Goal: Task Accomplishment & Management: Manage account settings

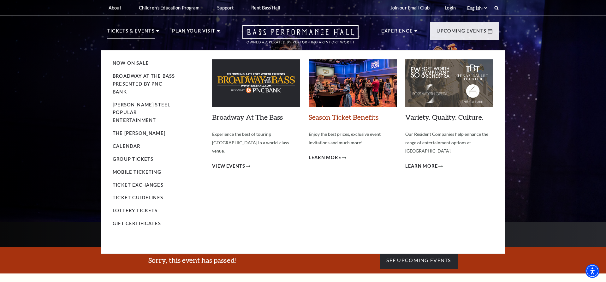
click at [355, 120] on link "Season Ticket Benefits" at bounding box center [343, 117] width 70 height 9
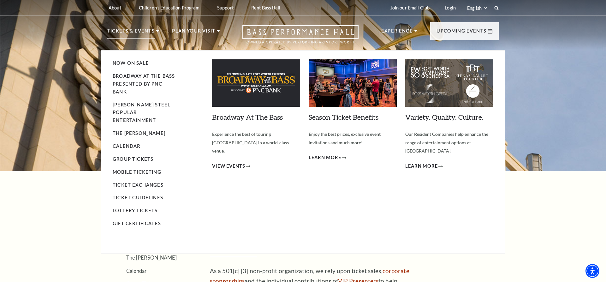
click at [149, 63] on li "Now On Sale" at bounding box center [144, 63] width 63 height 8
click at [141, 63] on link "Now On Sale" at bounding box center [131, 62] width 36 height 5
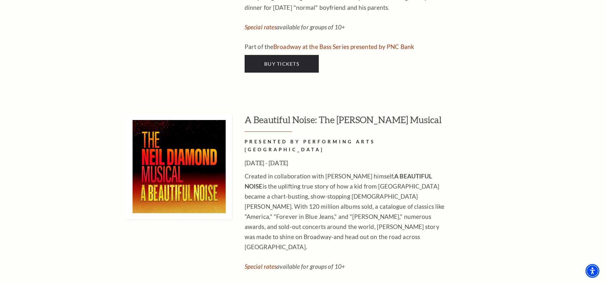
scroll to position [1190, 0]
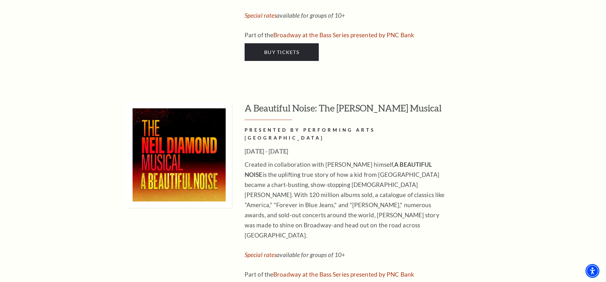
click at [307, 102] on h3 "A Beautiful Noise: The Neil Diamond Musical" at bounding box center [371, 111] width 254 height 18
click at [330, 159] on p "Created in collaboration with Neil Diamond himself, A BEAUTIFUL NOISE is the up…" at bounding box center [346, 199] width 205 height 81
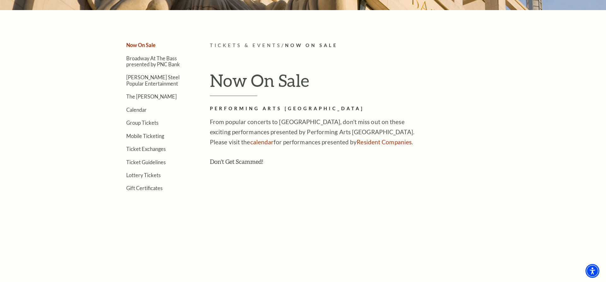
scroll to position [0, 0]
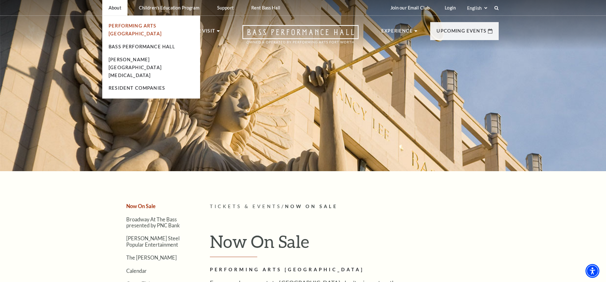
click at [129, 25] on link "Performing Arts [GEOGRAPHIC_DATA]" at bounding box center [134, 29] width 53 height 13
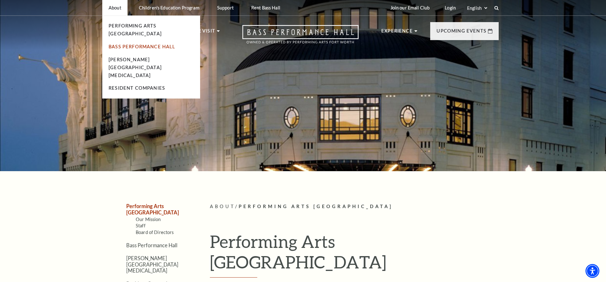
click at [131, 44] on link "Bass Performance Hall" at bounding box center [141, 46] width 67 height 5
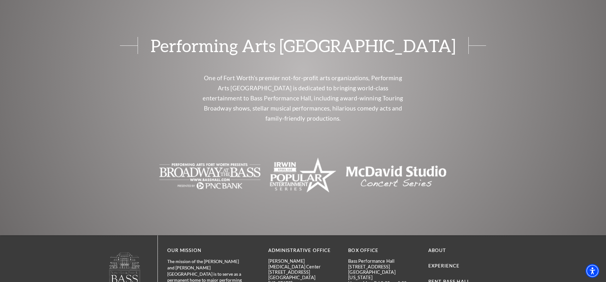
scroll to position [1394, 0]
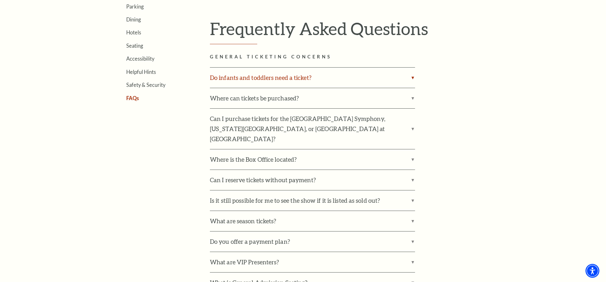
scroll to position [225, 0]
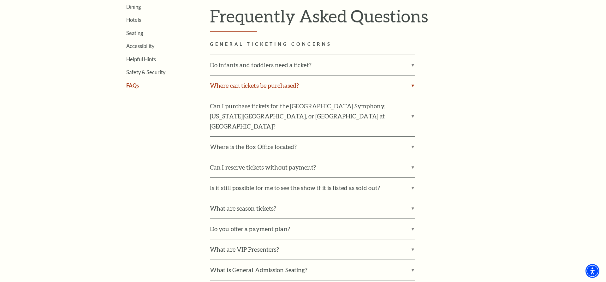
click at [292, 87] on label "Where can tickets be purchased?" at bounding box center [312, 85] width 205 height 20
click at [0, 0] on input "Where can tickets be purchased?" at bounding box center [0, 0] width 0 height 0
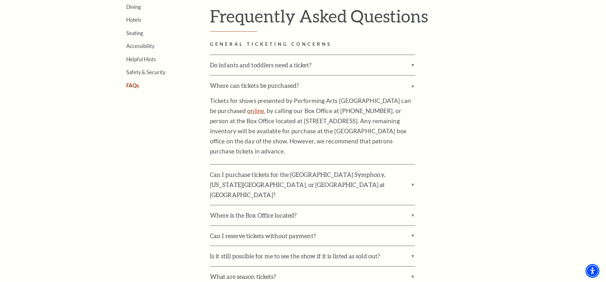
click at [252, 110] on link "online" at bounding box center [255, 110] width 17 height 7
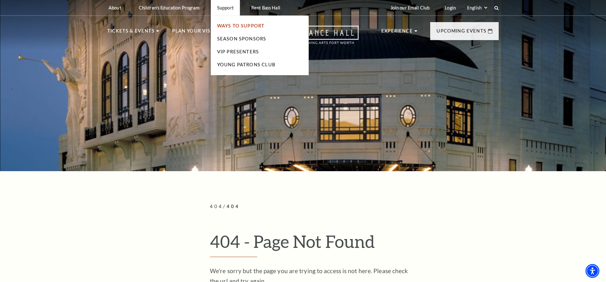
click at [239, 27] on link "Ways To Support" at bounding box center [241, 25] width 48 height 5
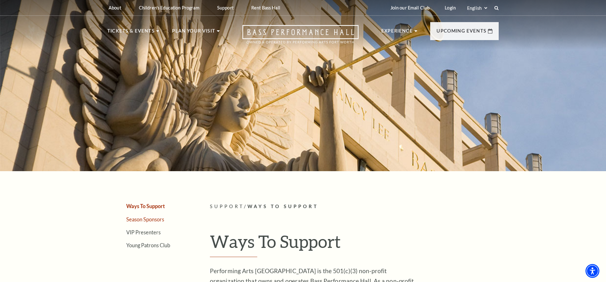
click at [155, 220] on link "Season Sponsors" at bounding box center [145, 219] width 38 height 6
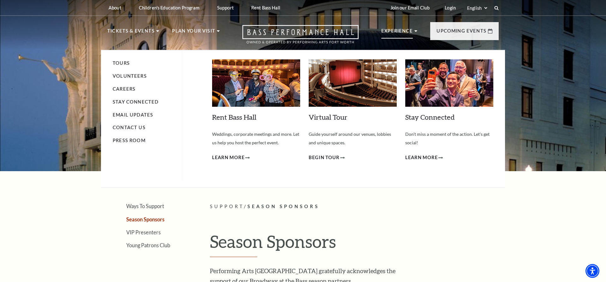
click at [403, 31] on p "Experience" at bounding box center [397, 32] width 32 height 11
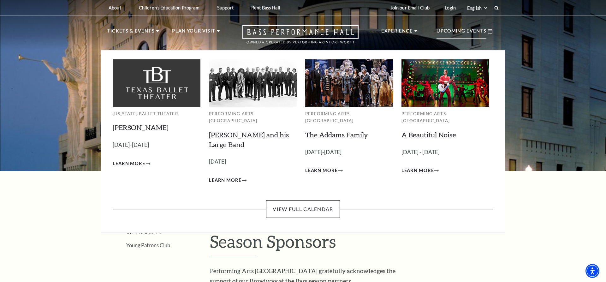
click at [471, 32] on p "Upcoming Events" at bounding box center [461, 32] width 50 height 11
click at [317, 200] on link "View Full Calendar" at bounding box center [302, 209] width 73 height 18
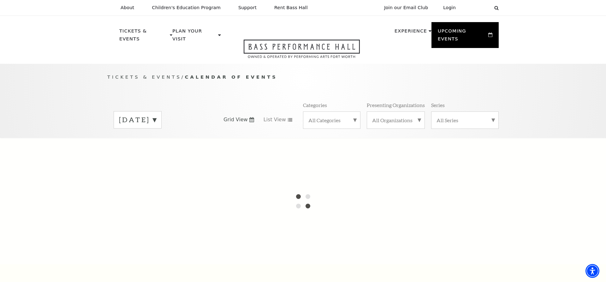
click at [351, 117] on label "All Categories" at bounding box center [331, 120] width 47 height 7
click at [329, 132] on label "Broadway" at bounding box center [331, 130] width 47 height 10
click at [490, 115] on div "All Series" at bounding box center [464, 119] width 67 height 17
click at [511, 99] on div "Tickets & Events / Calendar of Events September 2025 Grid View List View Catego…" at bounding box center [303, 101] width 606 height 74
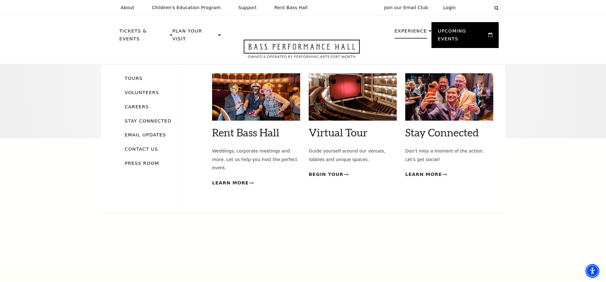
click at [401, 47] on li "Experience Tours Volunteers Careers Stay Connected Email Updates Contact Us Pre…" at bounding box center [412, 37] width 37 height 21
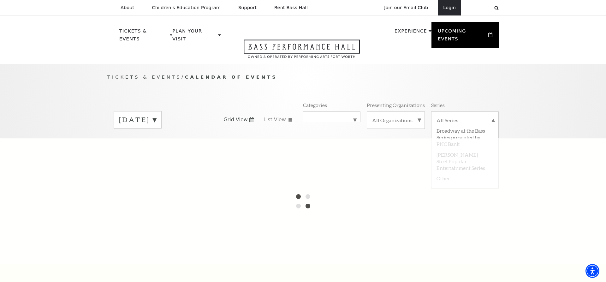
click at [452, 10] on link "Login" at bounding box center [449, 7] width 23 height 15
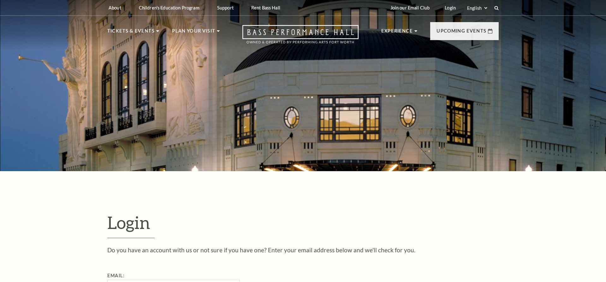
scroll to position [212, 0]
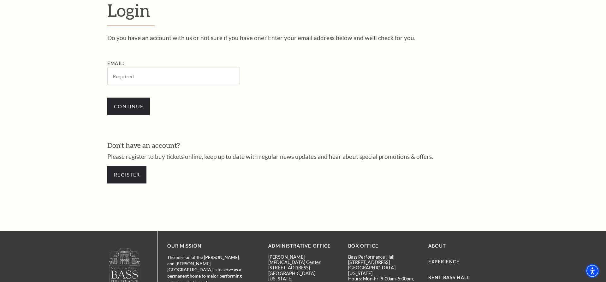
click at [160, 76] on input "Email:" at bounding box center [173, 75] width 132 height 17
type input "Jnlmarte@gmail.com"
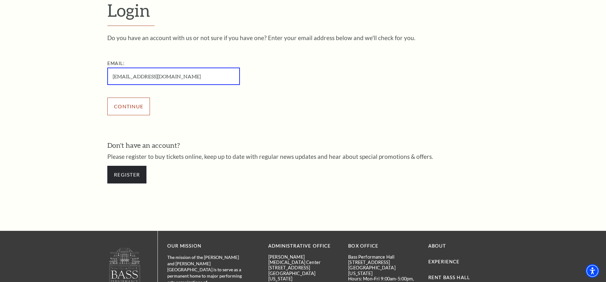
click at [137, 111] on input "Continue" at bounding box center [128, 106] width 43 height 18
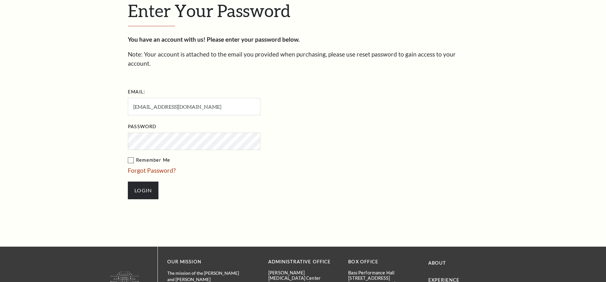
scroll to position [218, 0]
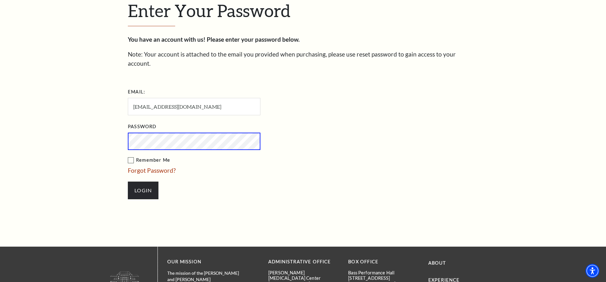
click at [132, 156] on label "Remember Me" at bounding box center [226, 160] width 196 height 8
click at [0, 0] on input "Remember Me" at bounding box center [0, 0] width 0 height 0
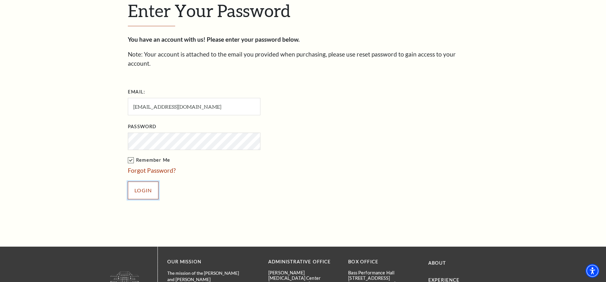
click at [146, 183] on input "Login" at bounding box center [143, 190] width 31 height 18
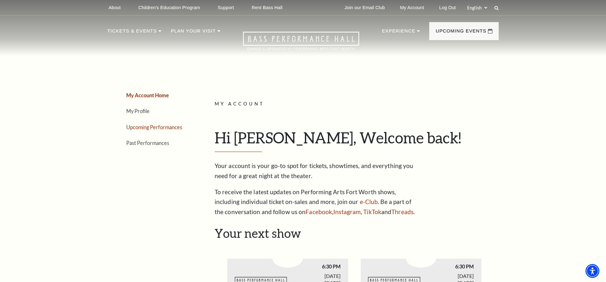
click at [151, 126] on link "Upcoming Performances" at bounding box center [154, 127] width 56 height 6
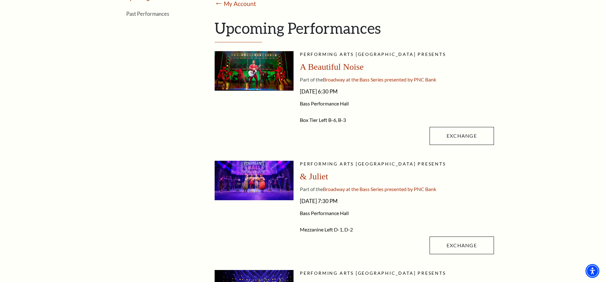
scroll to position [161, 0]
